Goal: Task Accomplishment & Management: Complete application form

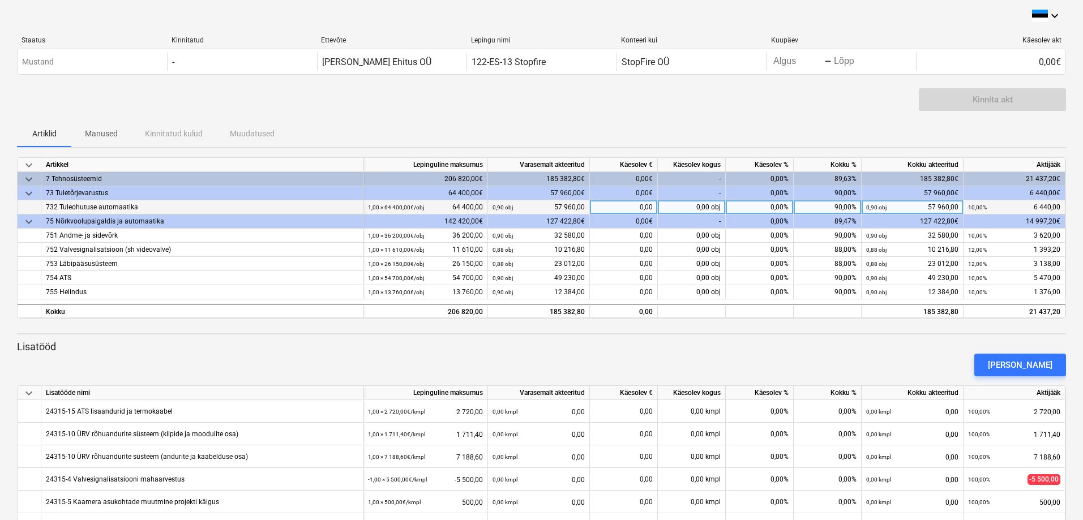
click at [783, 207] on div "0,00%" at bounding box center [760, 207] width 68 height 14
type input "10"
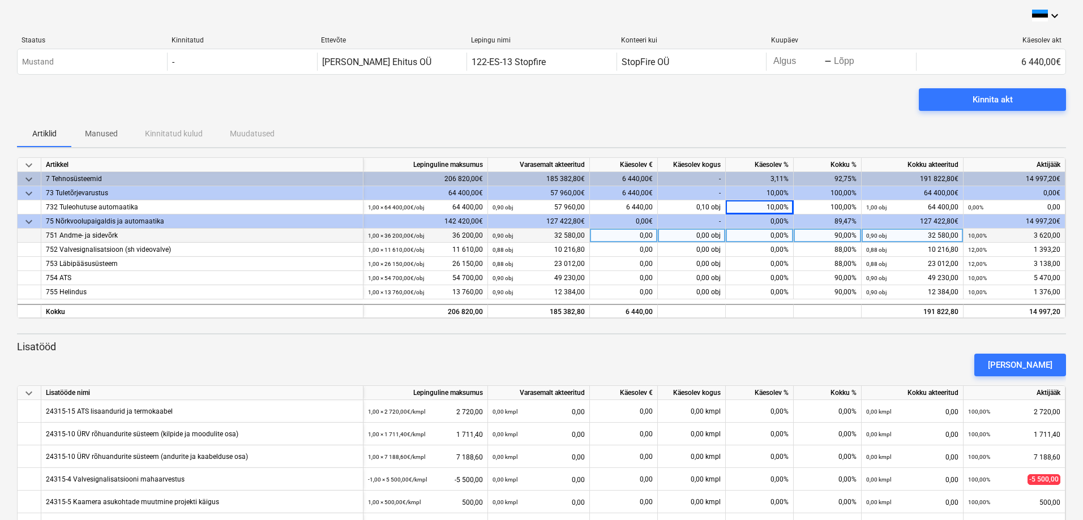
click at [774, 236] on div "0,00%" at bounding box center [760, 236] width 68 height 14
type input "10"
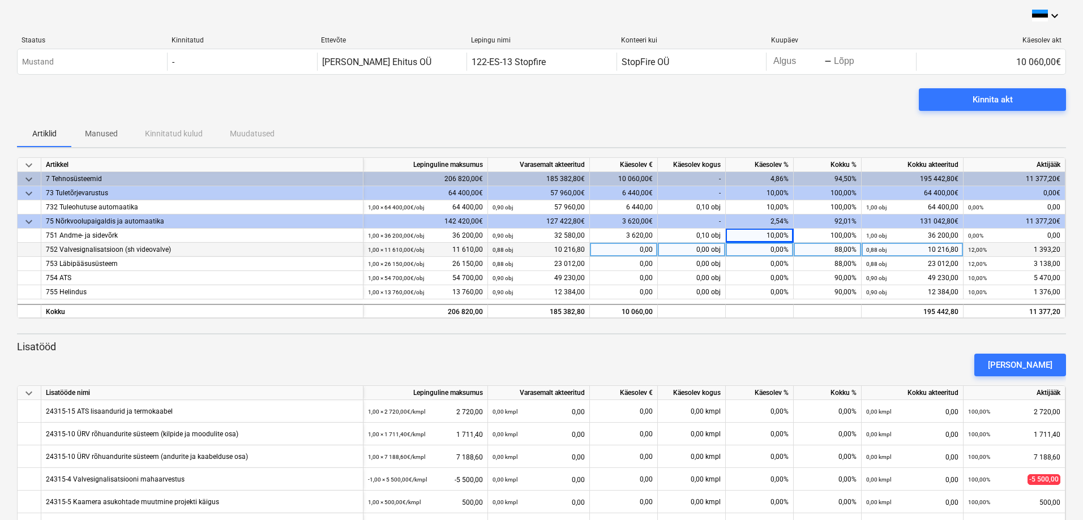
click at [774, 251] on div "0,00%" at bounding box center [760, 250] width 68 height 14
type input "12"
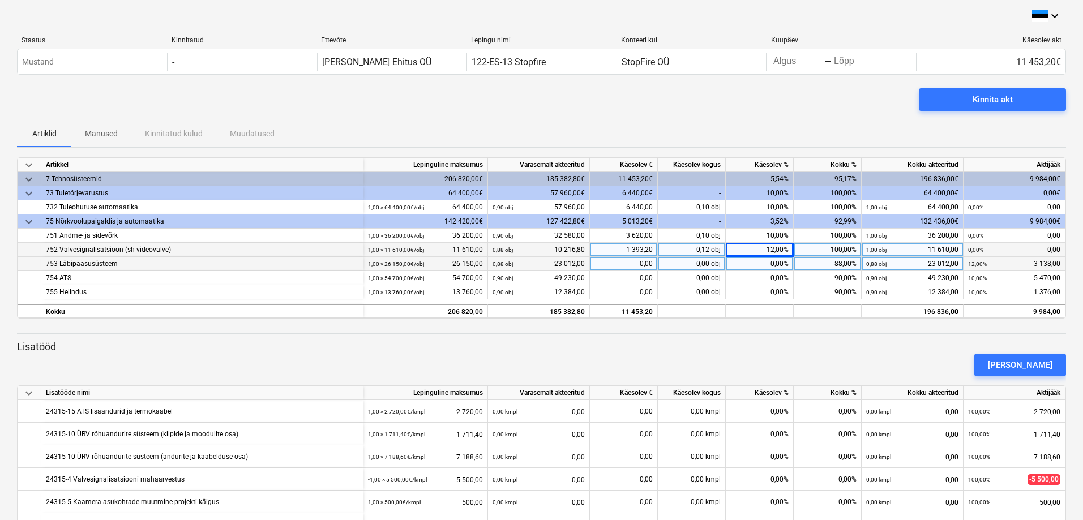
click at [770, 269] on div "0,00%" at bounding box center [760, 264] width 68 height 14
type input "12"
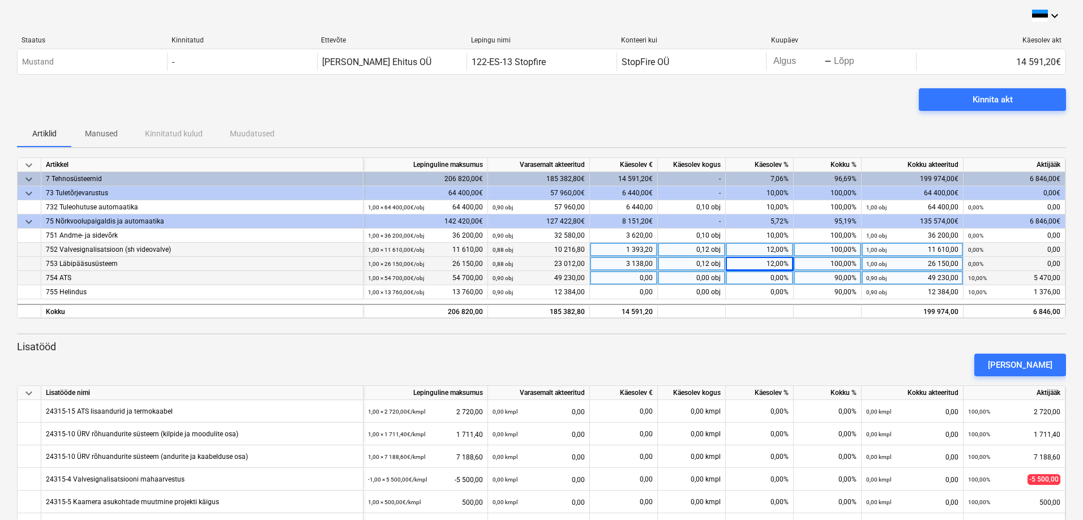
click at [770, 280] on div "0,00%" at bounding box center [760, 278] width 68 height 14
type input "10"
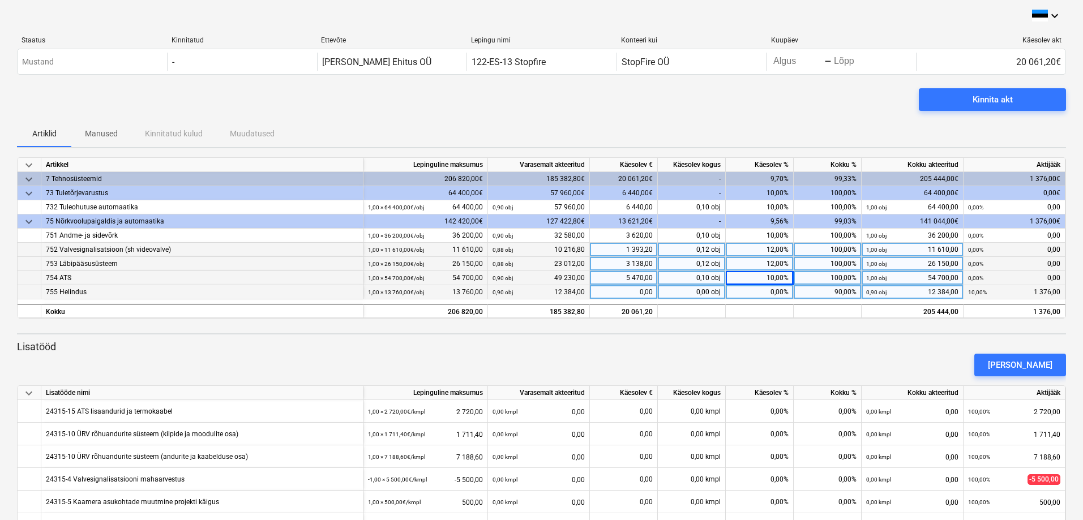
click at [769, 290] on div "0,00%" at bounding box center [760, 292] width 68 height 14
type input "10"
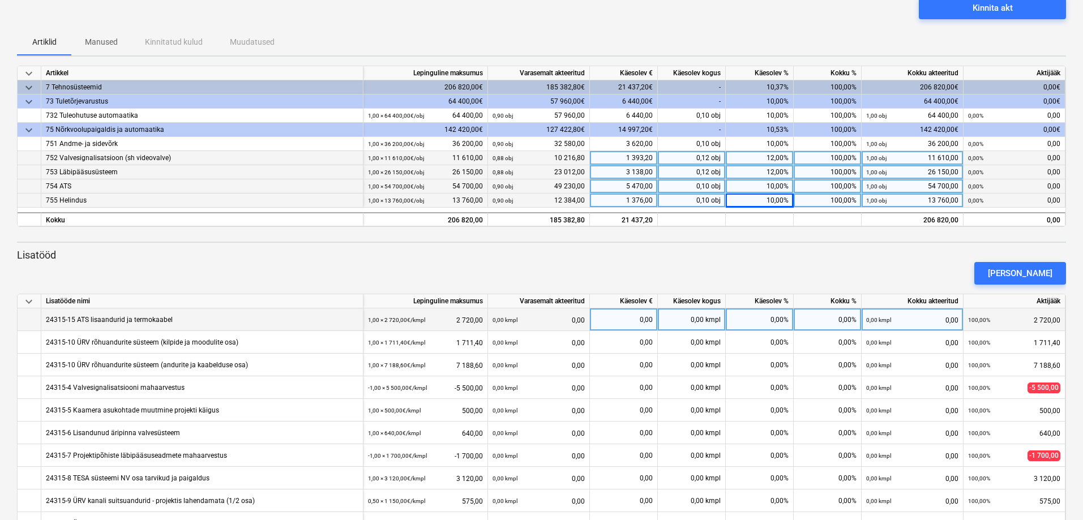
scroll to position [132, 0]
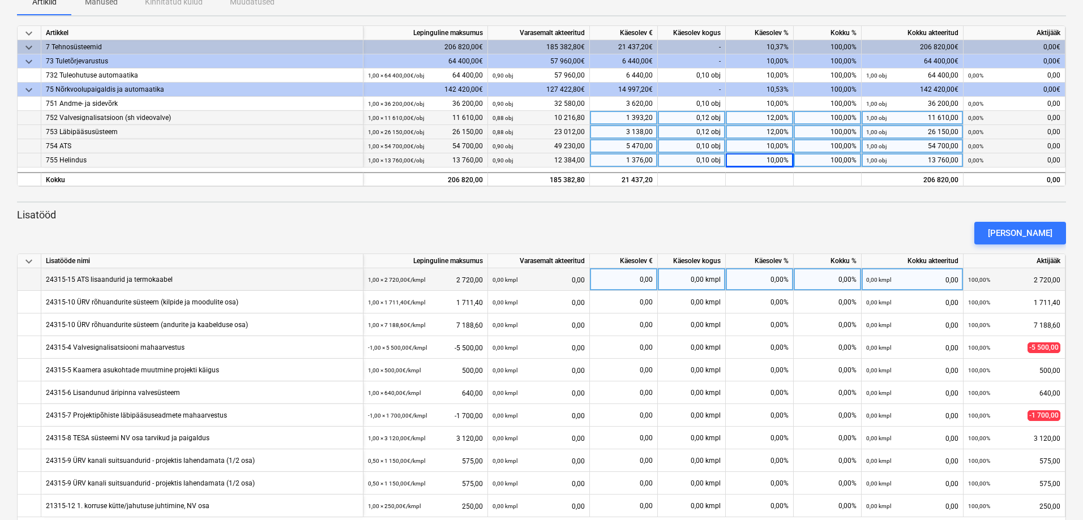
click at [768, 286] on div "0,00%" at bounding box center [760, 279] width 68 height 23
type input "100"
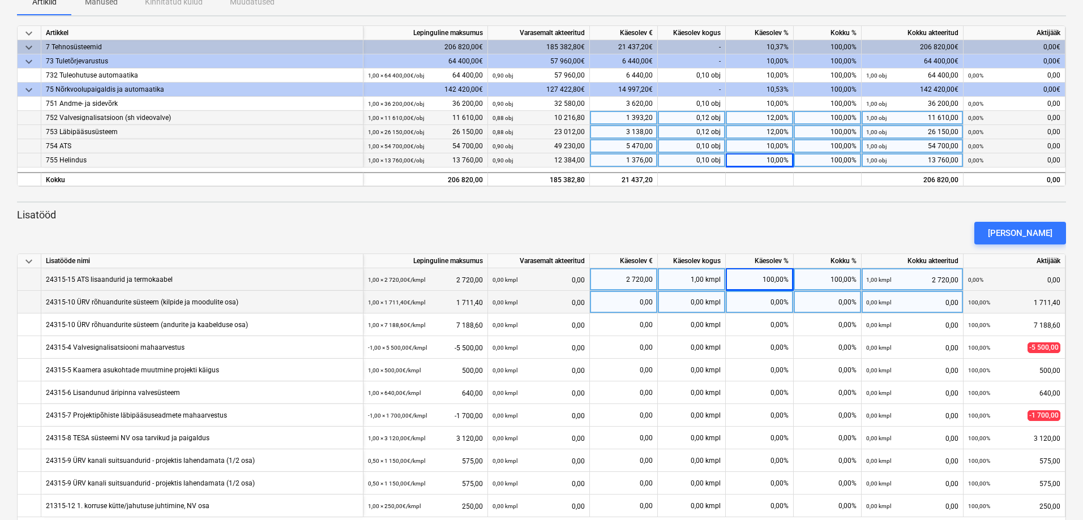
click at [766, 308] on div "0,00%" at bounding box center [760, 302] width 68 height 23
type input "100"
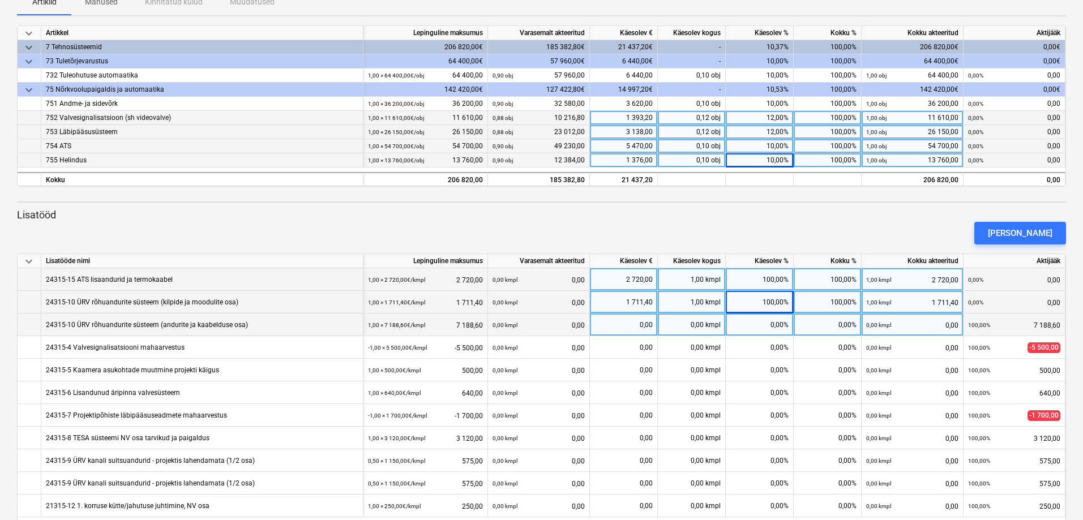
click at [757, 323] on div "0,00%" at bounding box center [760, 325] width 68 height 23
type input "100"
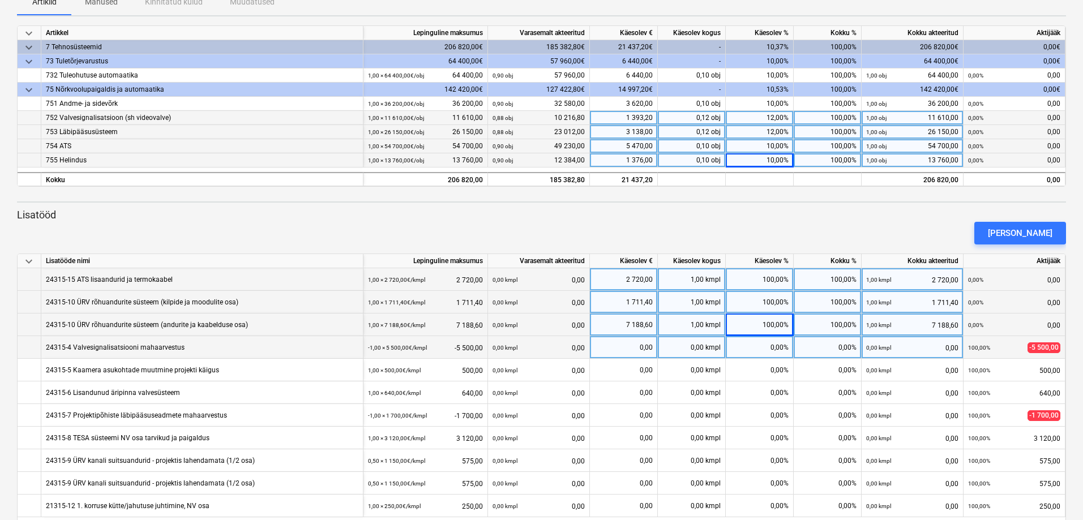
click at [769, 350] on div "0,00%" at bounding box center [760, 347] width 68 height 23
type input "100"
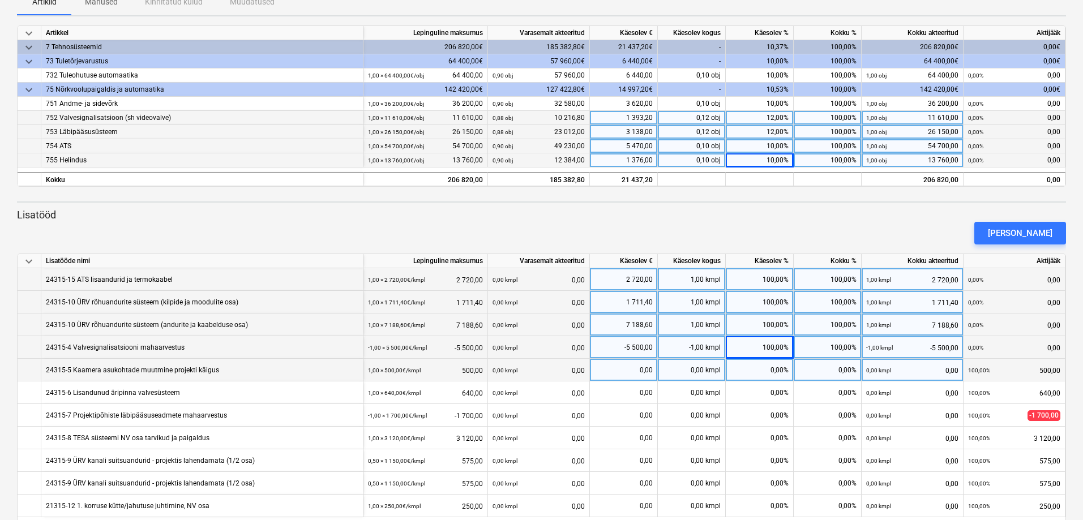
click at [760, 364] on div "0,00%" at bounding box center [760, 370] width 68 height 23
type input "100"
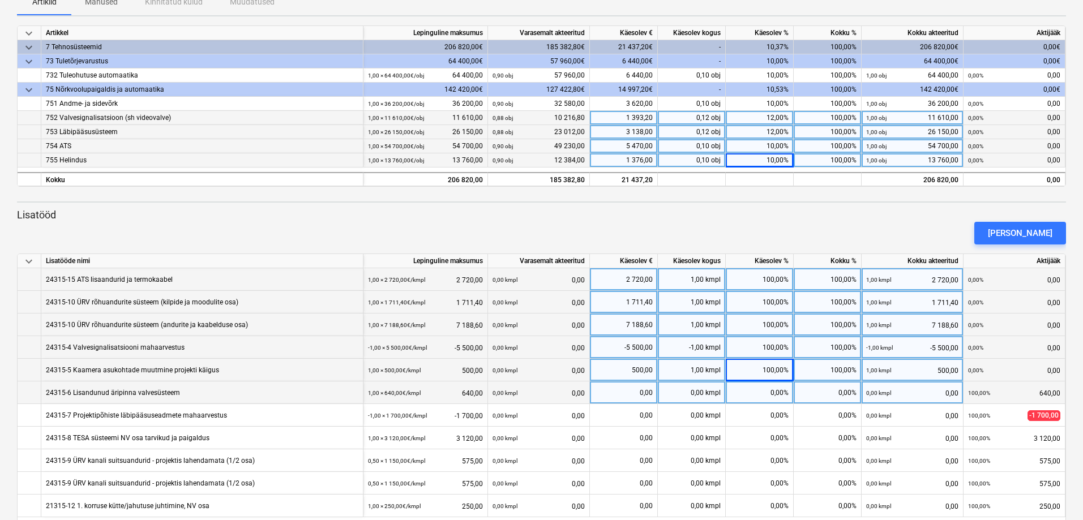
click at [761, 395] on div "0,00%" at bounding box center [760, 393] width 68 height 23
type input "100"
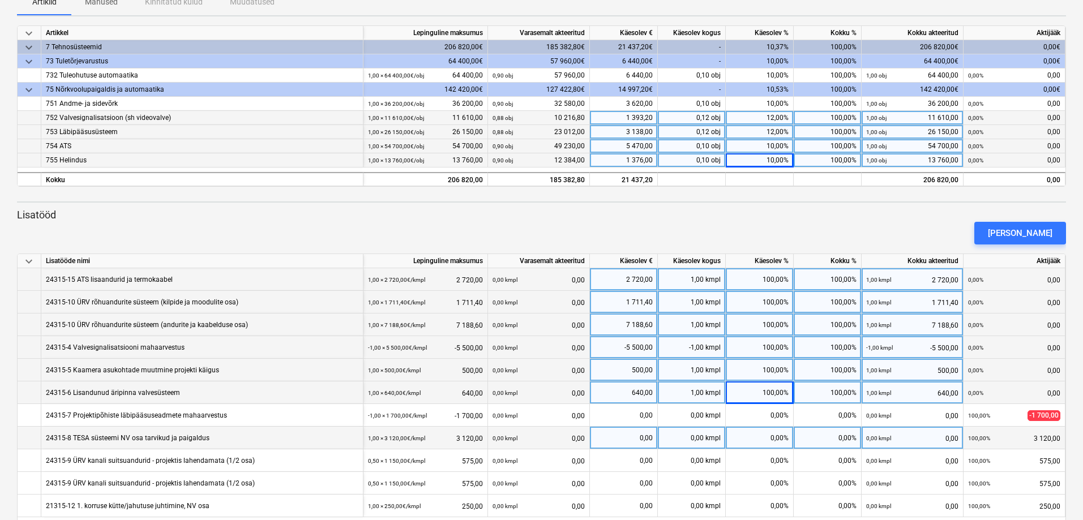
scroll to position [175, 0]
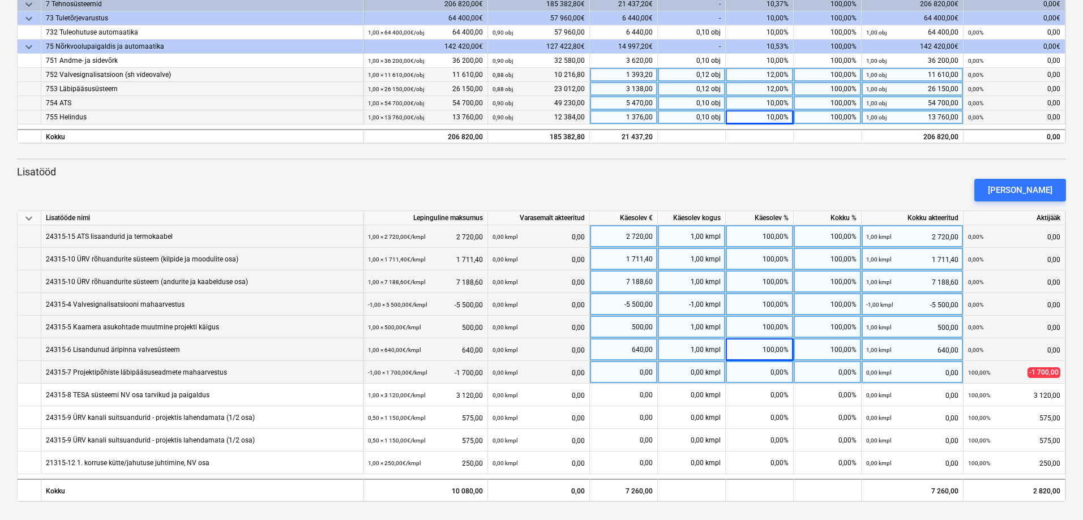
click at [768, 379] on div "0,00%" at bounding box center [760, 372] width 68 height 23
type input "100"
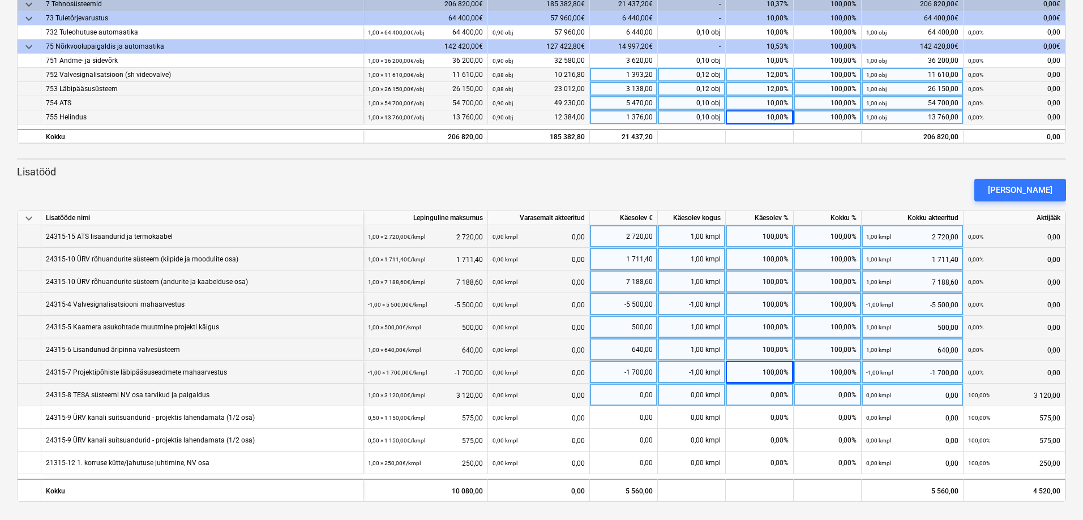
click at [768, 395] on div "0,00%" at bounding box center [760, 395] width 68 height 23
type input "100"
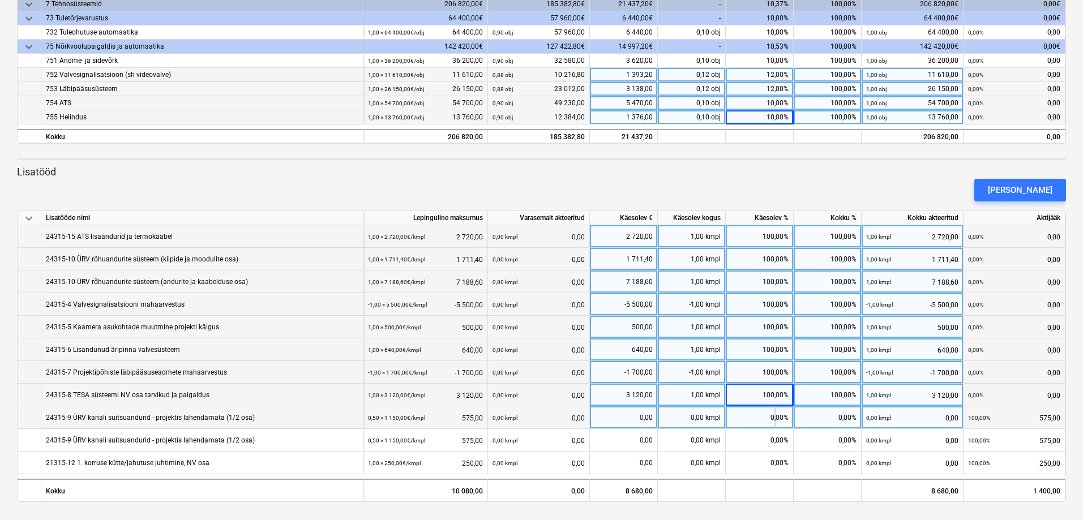
click at [775, 419] on div "0,00%" at bounding box center [760, 417] width 68 height 23
type input "100"
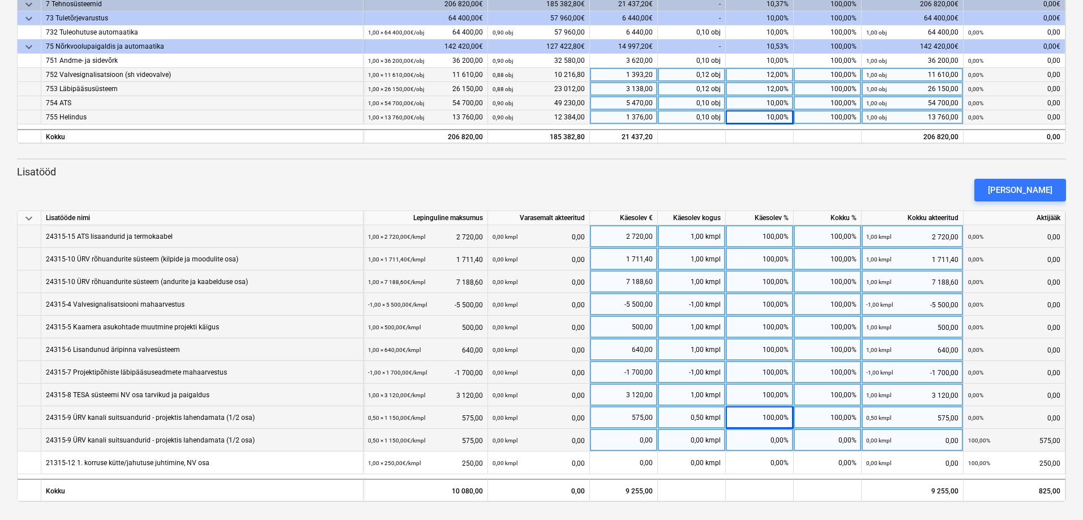
click at [758, 436] on div "0,00%" at bounding box center [760, 440] width 68 height 23
type input "100"
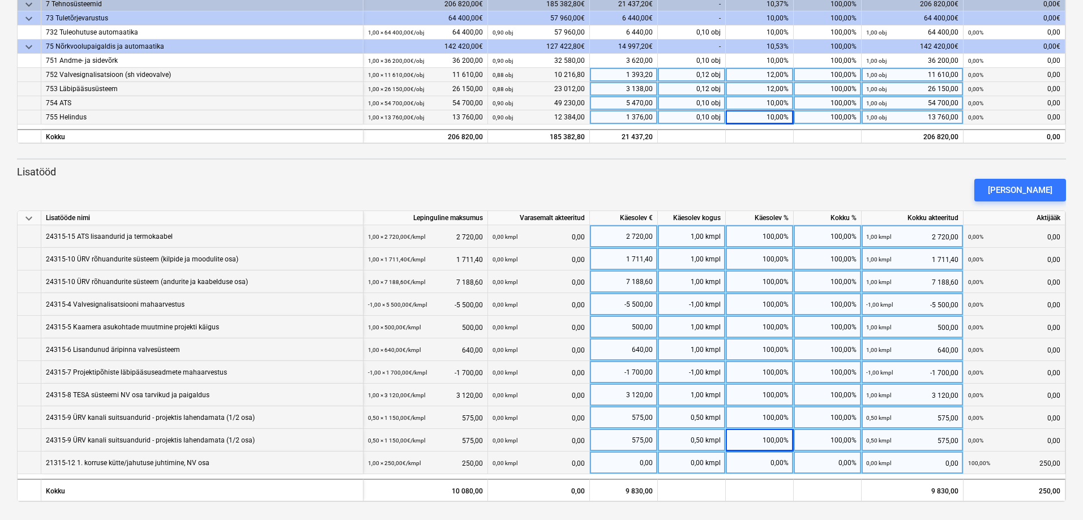
click at [756, 460] on div "0,00%" at bounding box center [760, 463] width 68 height 23
type input "100"
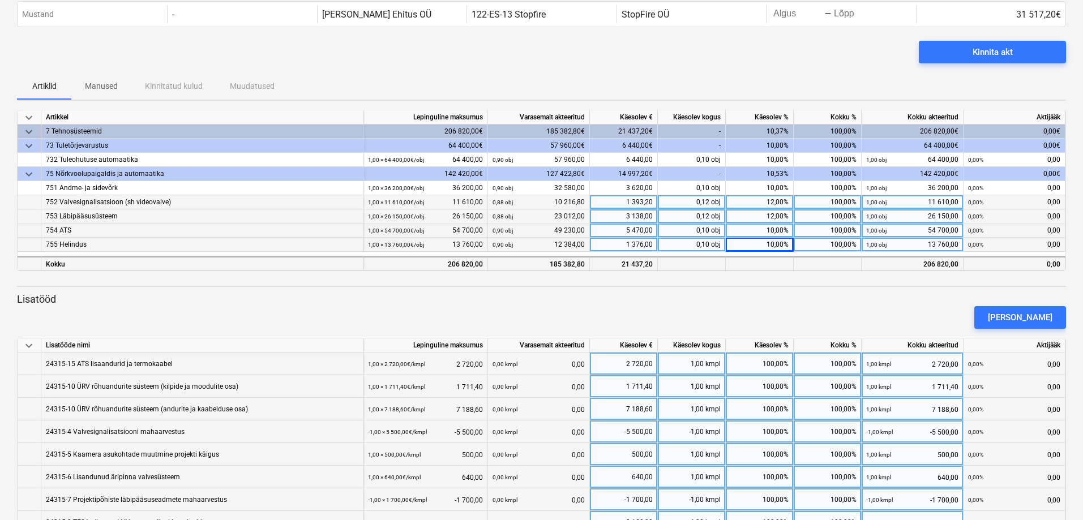
scroll to position [0, 0]
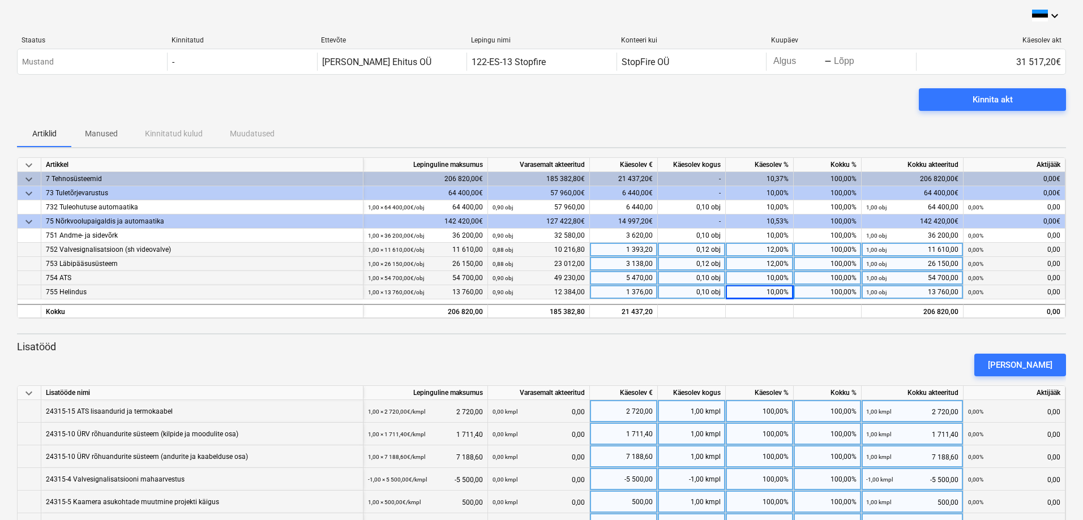
click at [821, 344] on p "Lisatööd" at bounding box center [541, 347] width 1049 height 14
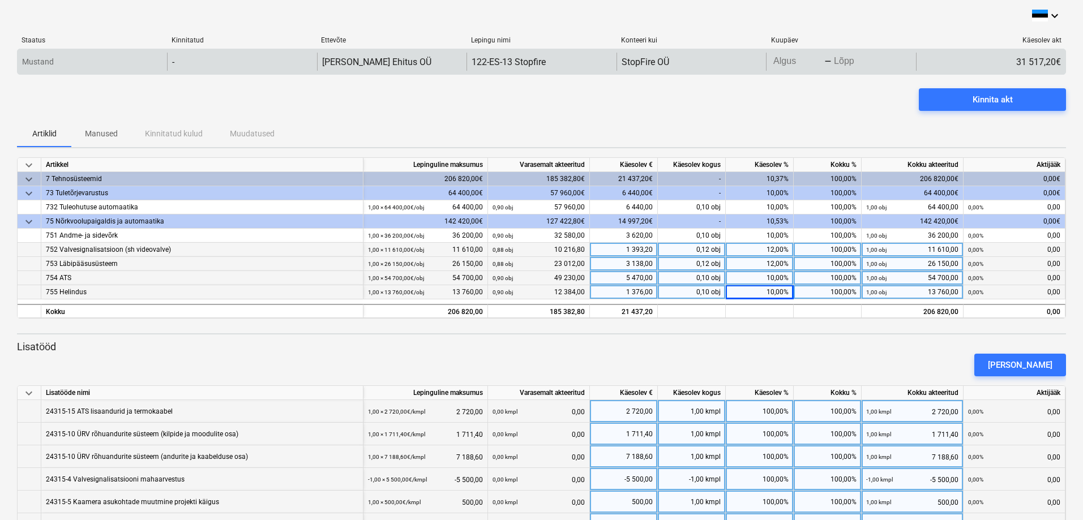
click at [834, 62] on body "keyboard_arrow_down Staatus Kinnitatud Ettevõte Lepingu nimi Konteeri kui Kuupä…" at bounding box center [541, 260] width 1083 height 520
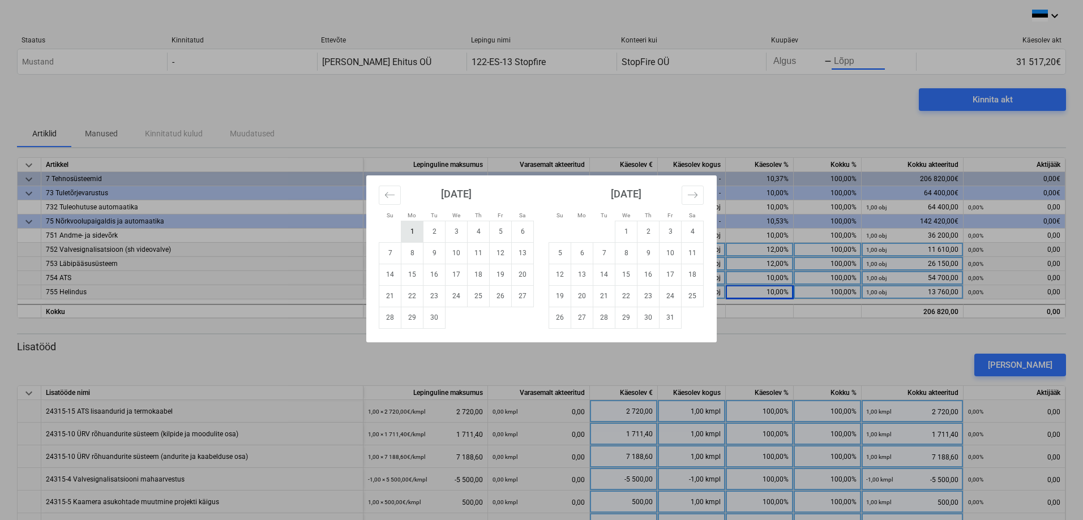
click at [412, 229] on td "1" at bounding box center [412, 232] width 22 height 22
type input "[DATE]"
click at [431, 319] on td "30" at bounding box center [434, 318] width 22 height 22
type input "[DATE]"
click at [411, 232] on td "1" at bounding box center [412, 232] width 22 height 22
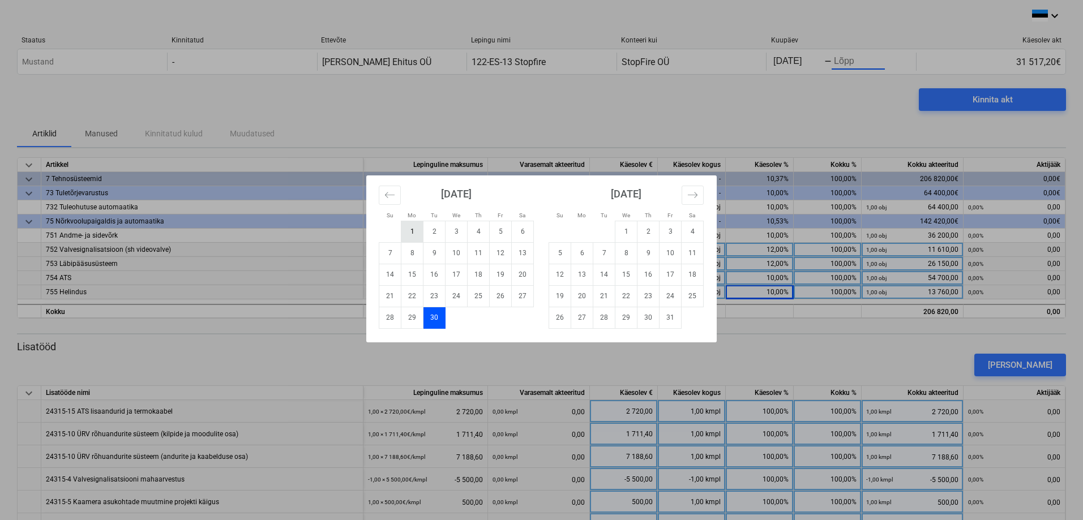
type input "[DATE]"
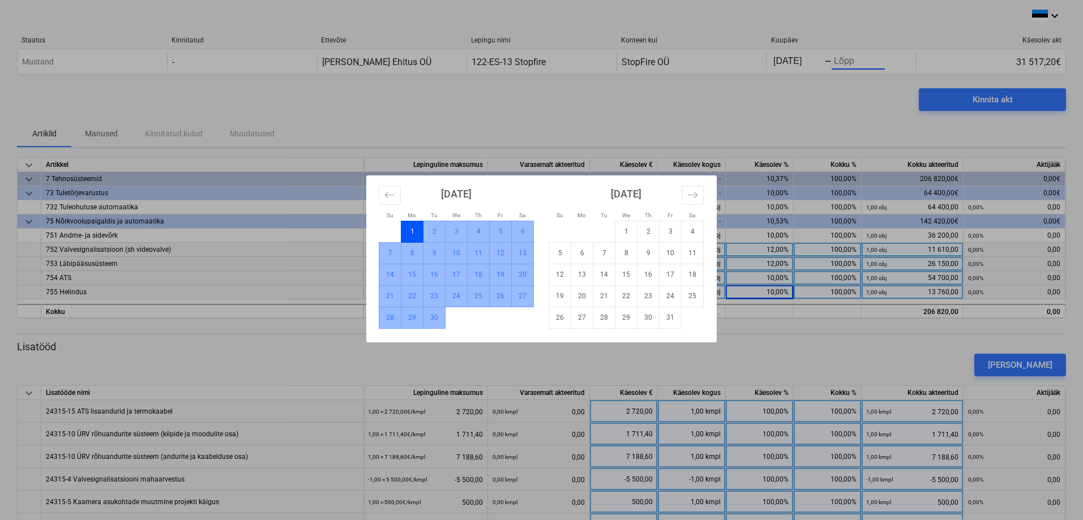
click at [439, 316] on td "30" at bounding box center [434, 318] width 22 height 22
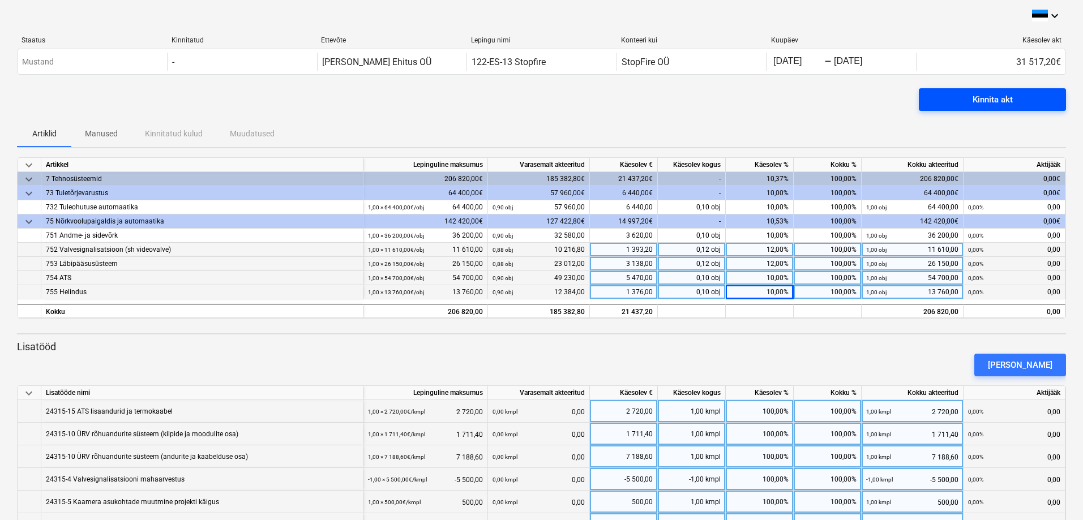
click at [982, 96] on div "Kinnita akt" at bounding box center [992, 99] width 40 height 15
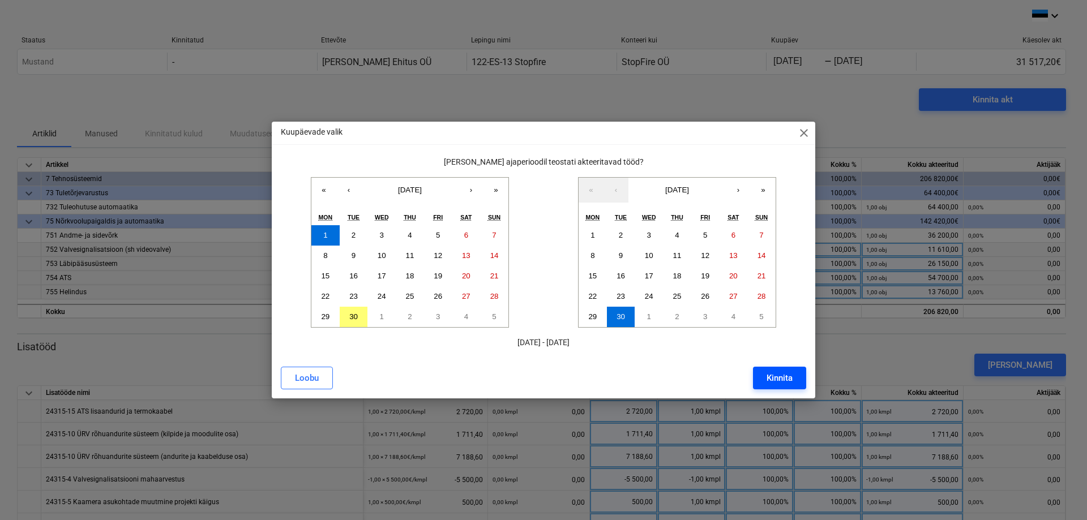
click at [773, 375] on div "Kinnita" at bounding box center [779, 378] width 26 height 15
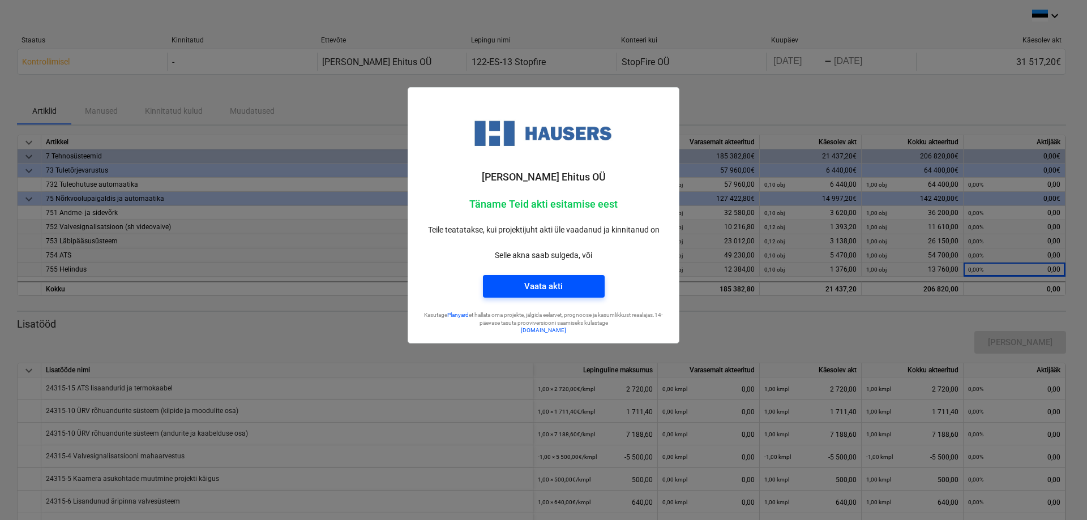
click at [550, 293] on div "Vaata akti" at bounding box center [543, 286] width 38 height 15
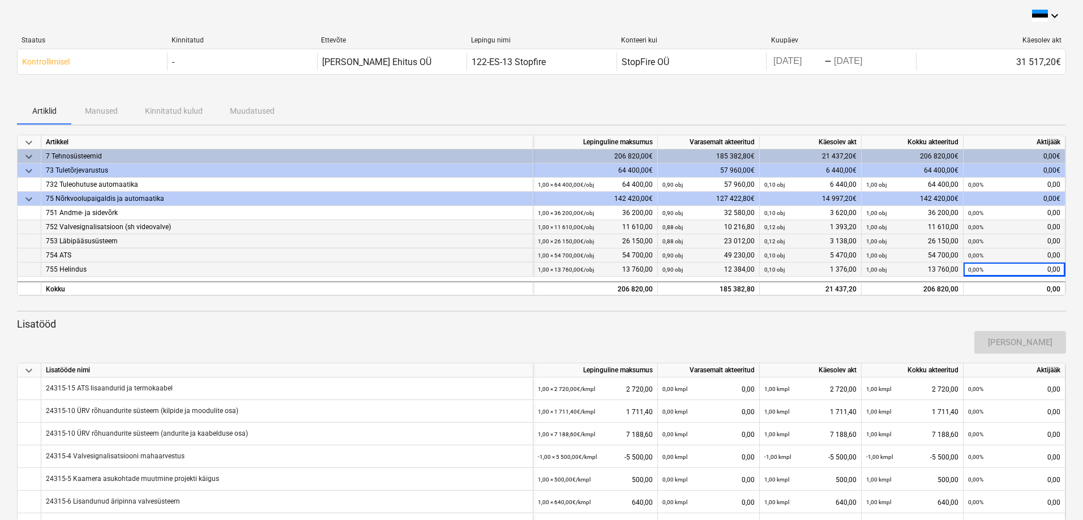
click at [953, 96] on div at bounding box center [541, 92] width 1049 height 9
